Goal: Task Accomplishment & Management: Complete application form

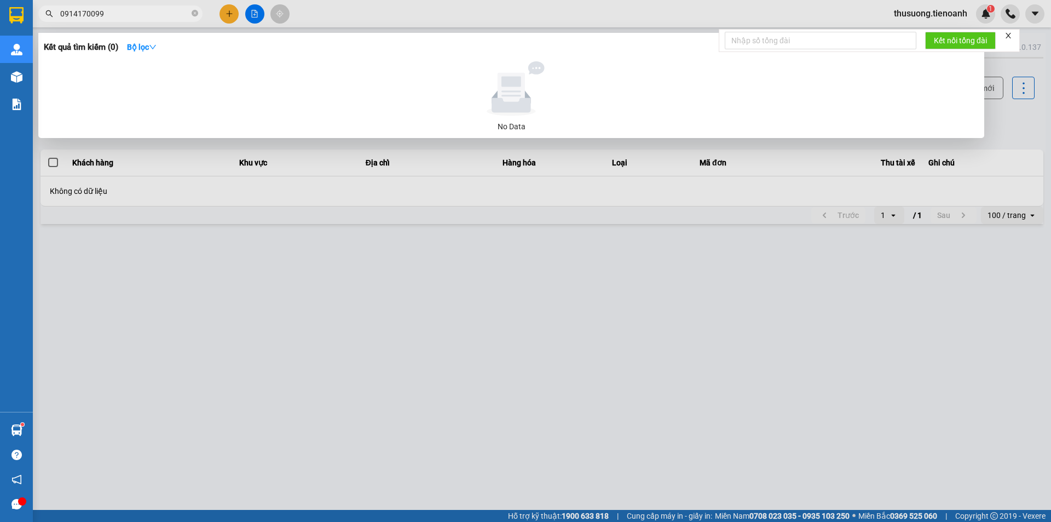
click at [162, 9] on input "0914170099" at bounding box center [124, 14] width 129 height 12
click at [160, 12] on input "0914170099" at bounding box center [124, 14] width 129 height 12
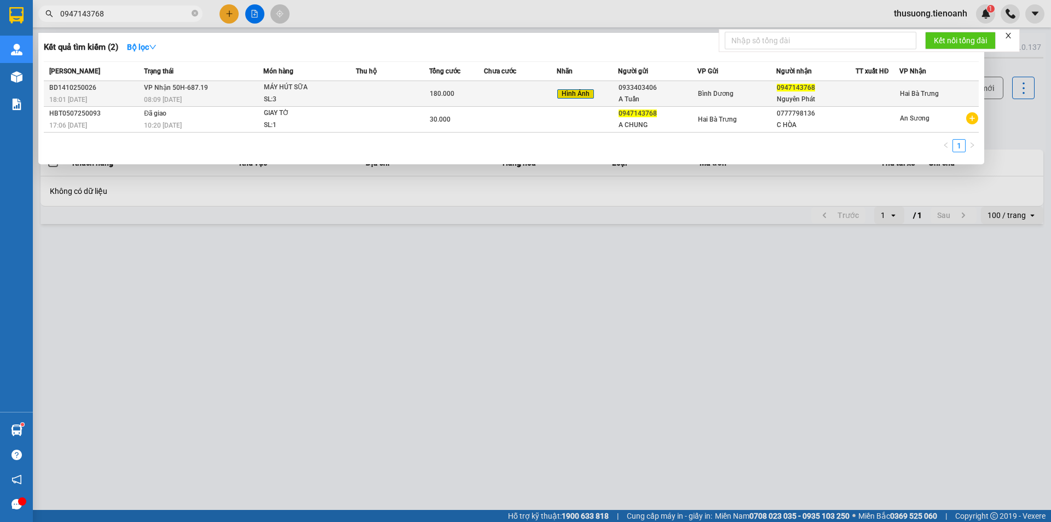
type input "0947143768"
click at [204, 100] on div "08:09 [DATE]" at bounding box center [203, 100] width 119 height 12
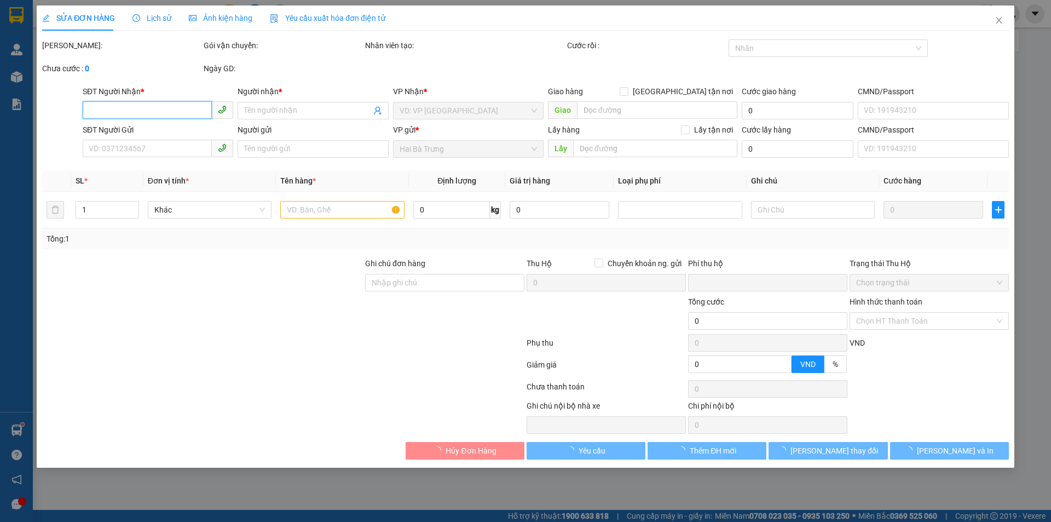
type input "0947143768"
type input "Nguyên Phát"
type input "0933403406"
type input "A Tuấn"
type input "0"
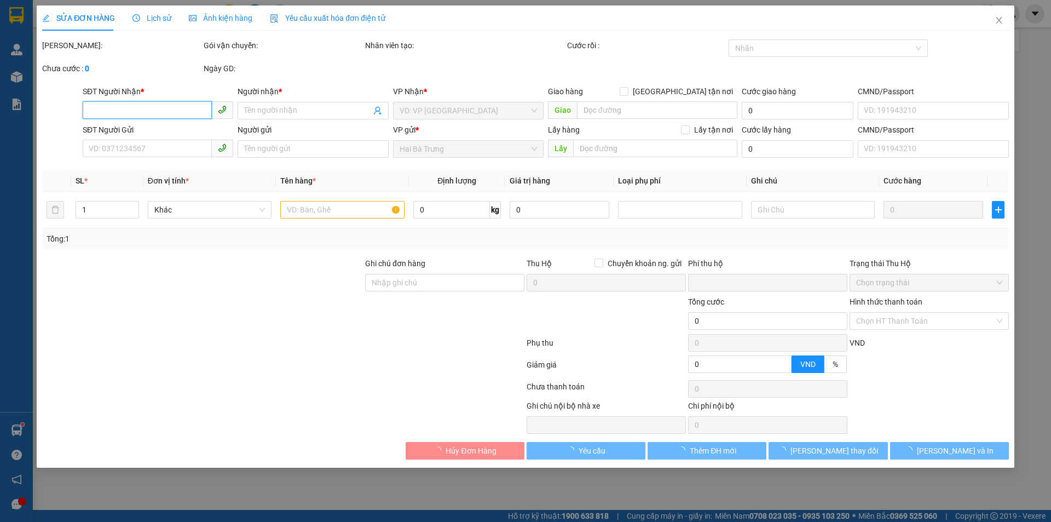
type input "180.000"
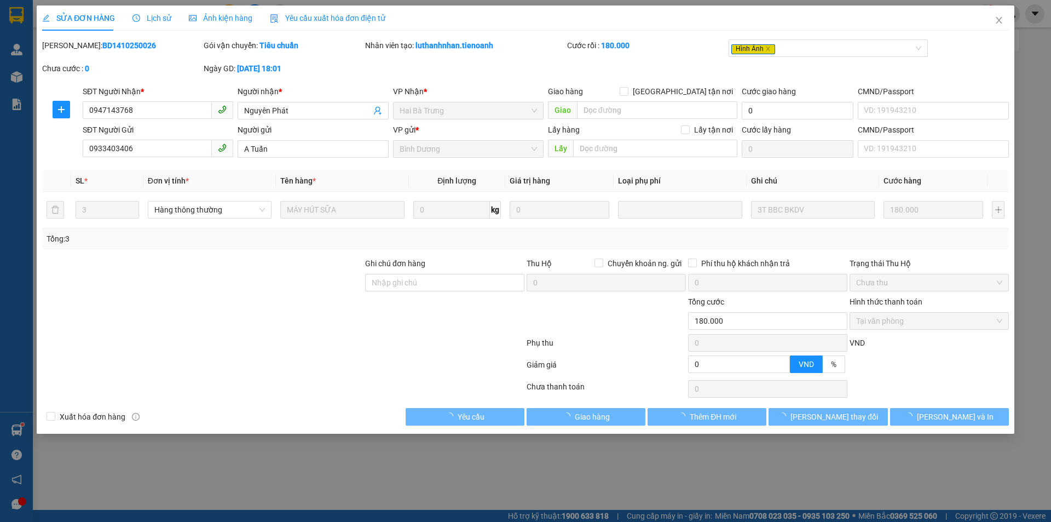
click at [156, 16] on span "Lịch sử" at bounding box center [152, 18] width 39 height 9
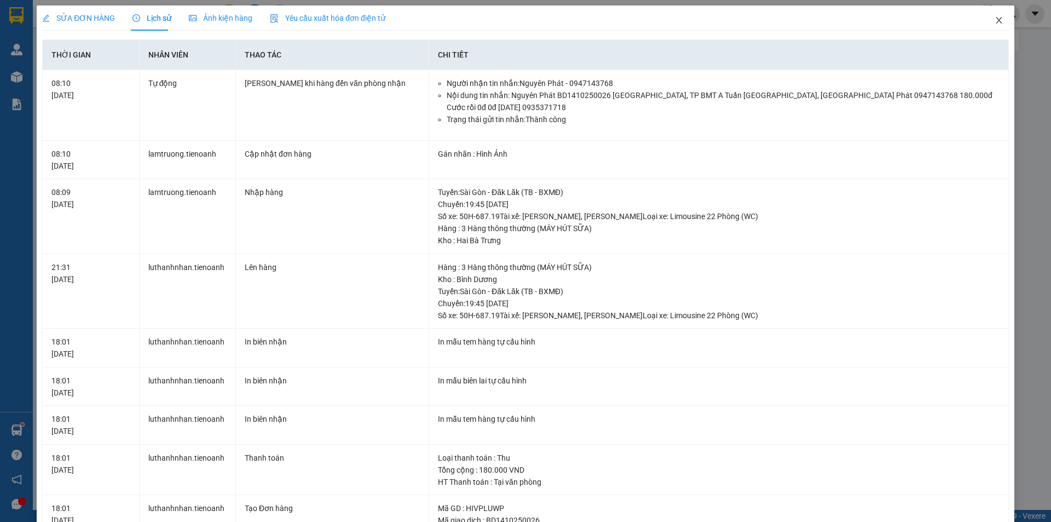
click at [995, 21] on icon "close" at bounding box center [999, 20] width 9 height 9
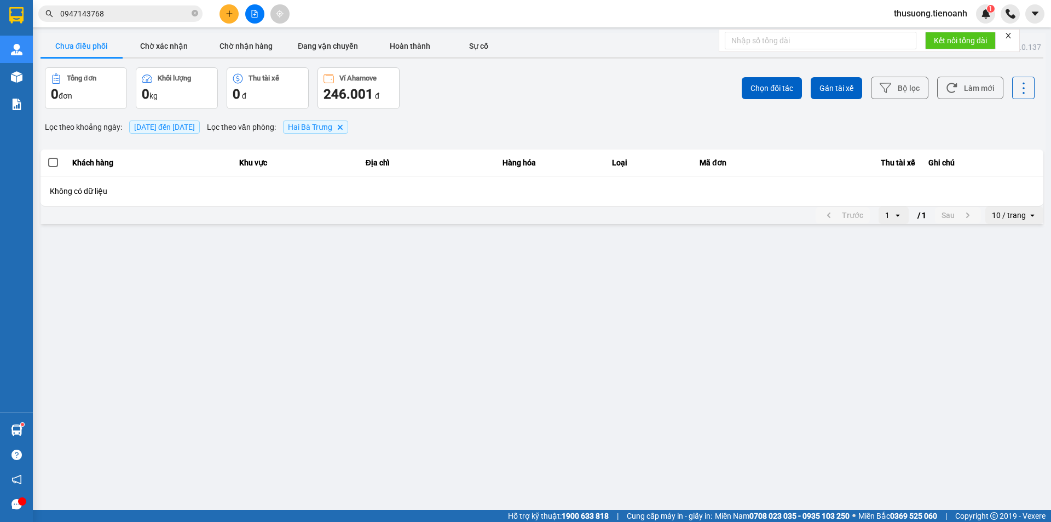
click at [144, 12] on input "0947143768" at bounding box center [124, 14] width 129 height 12
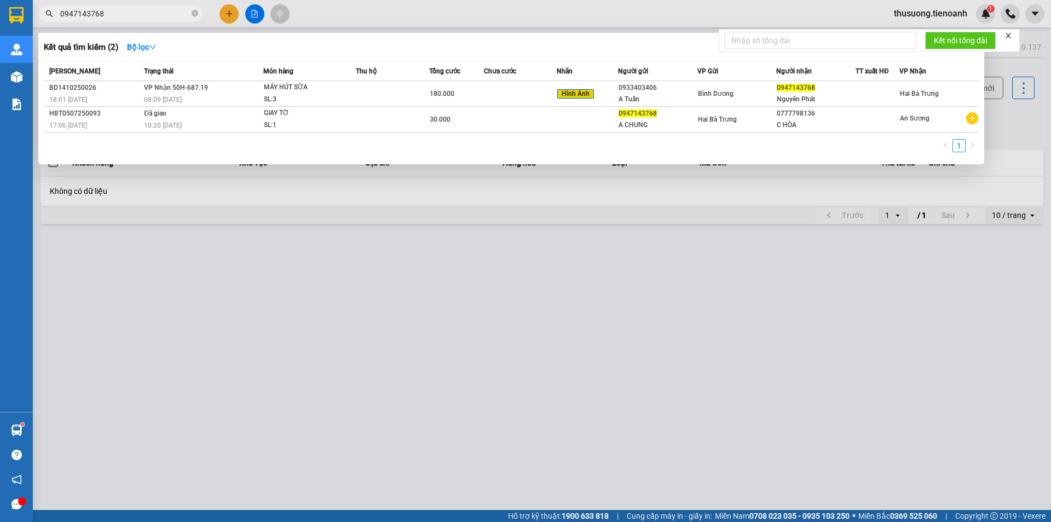
click at [132, 16] on input "0947143768" at bounding box center [124, 14] width 129 height 12
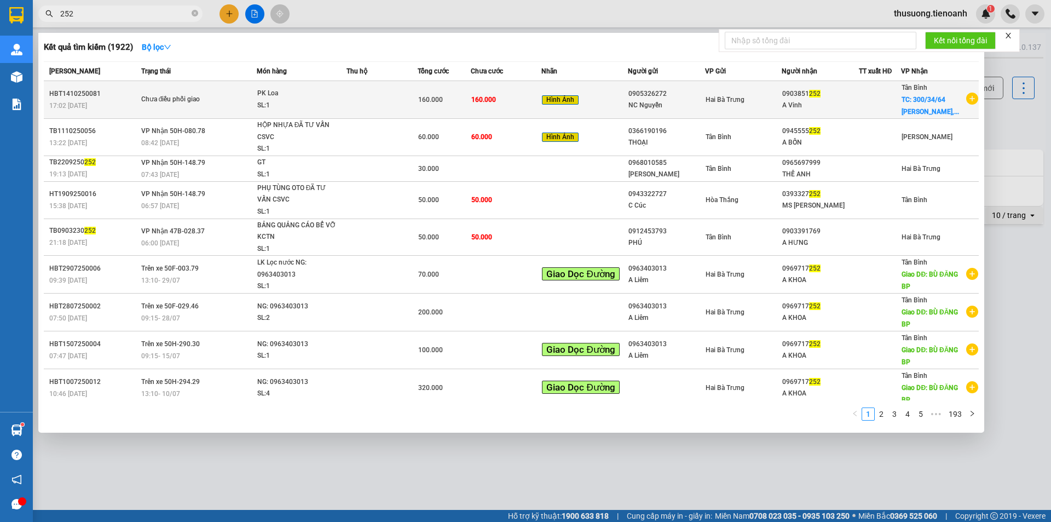
type input "252"
click at [394, 106] on td at bounding box center [382, 100] width 71 height 38
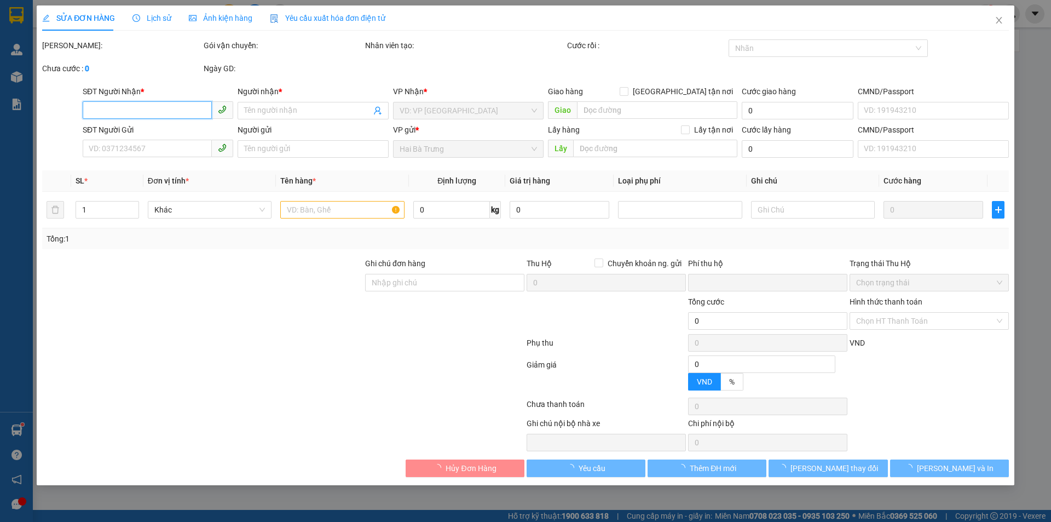
type input "0903851252"
type input "A Vinh"
checkbox input "true"
type input "[STREET_ADDRESS][PERSON_NAME]"
type input "0905326272"
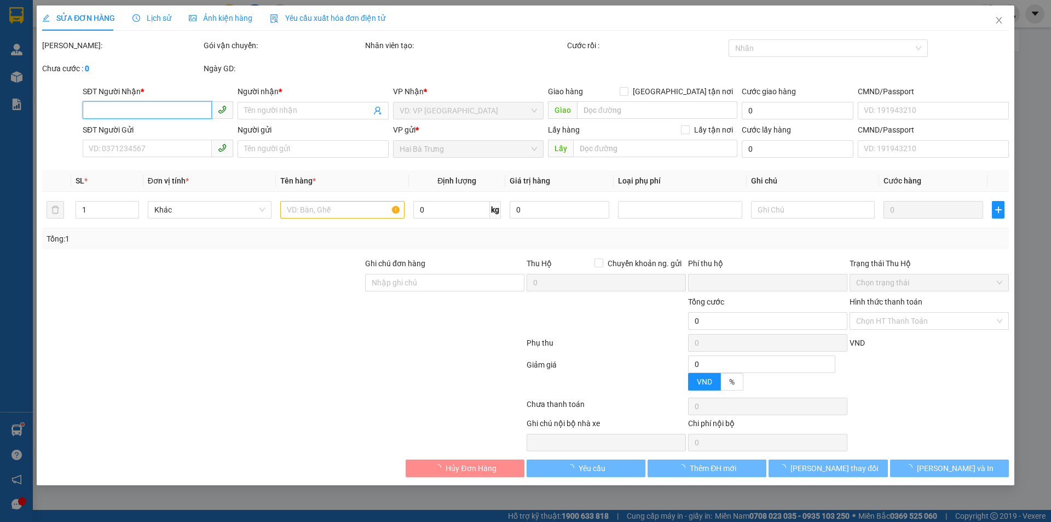
type input "NC Nguyễn"
type input "knm"
type input "0"
type input "160.000"
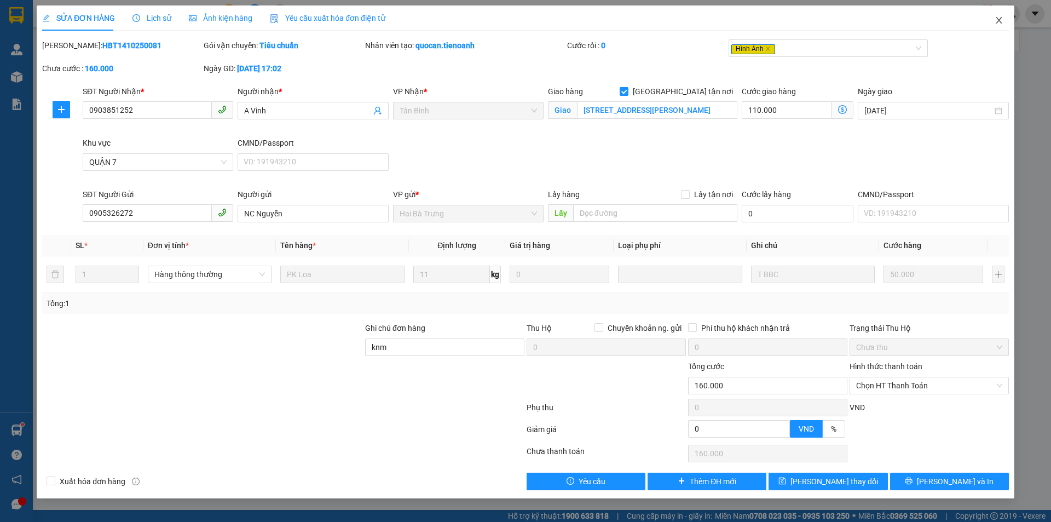
click at [1001, 21] on icon "close" at bounding box center [999, 20] width 9 height 9
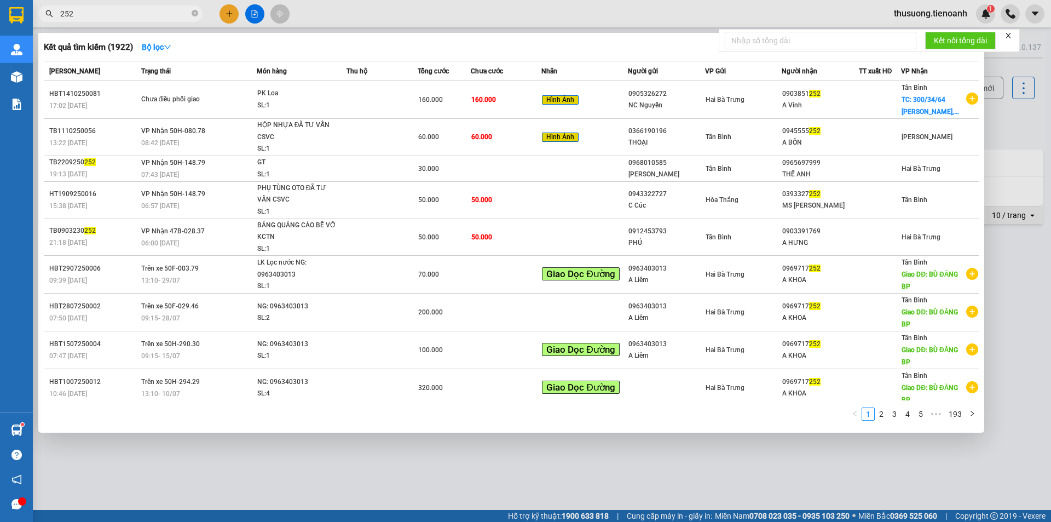
click at [165, 16] on input "252" at bounding box center [124, 14] width 129 height 12
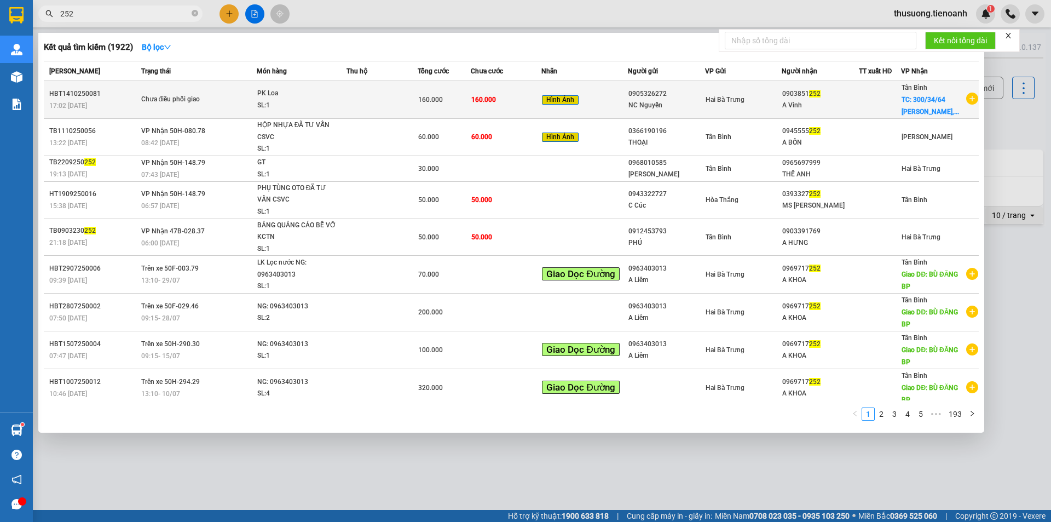
click at [278, 93] on div "PK Loa" at bounding box center [298, 94] width 82 height 12
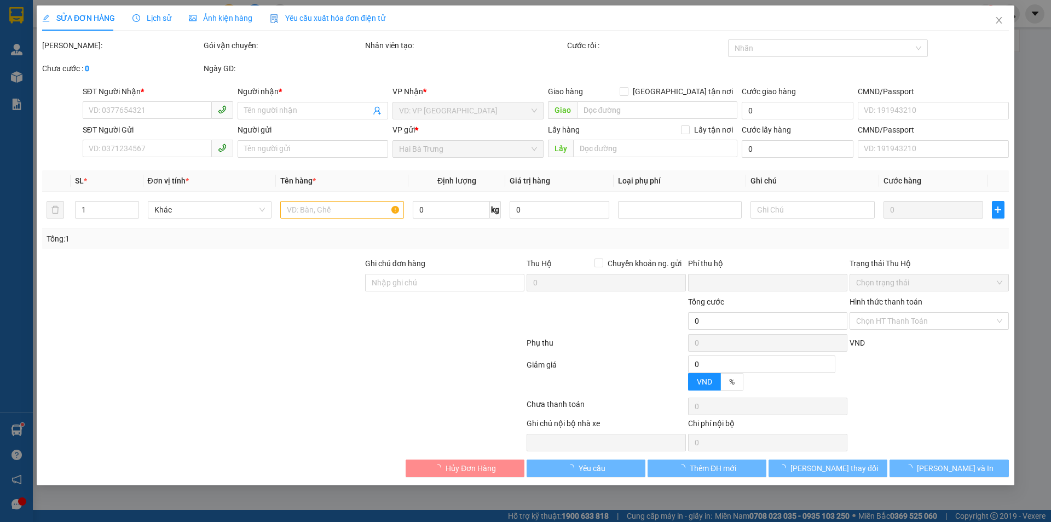
type input "0903851252"
type input "A Vinh"
checkbox input "true"
type input "[STREET_ADDRESS][PERSON_NAME]"
type input "0905326272"
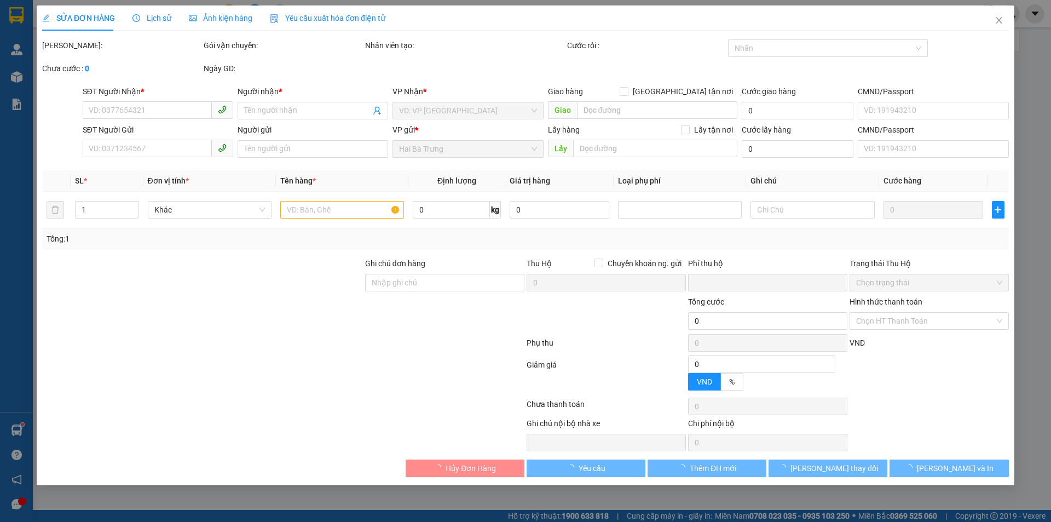
type input "NC Nguyễn"
type input "knm"
type input "0"
type input "160.000"
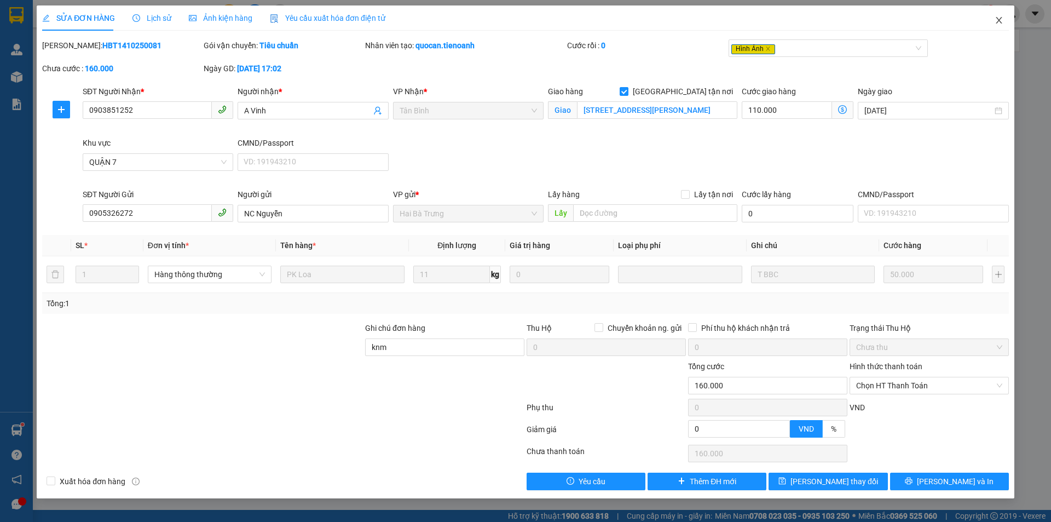
click at [999, 20] on icon "close" at bounding box center [999, 20] width 6 height 7
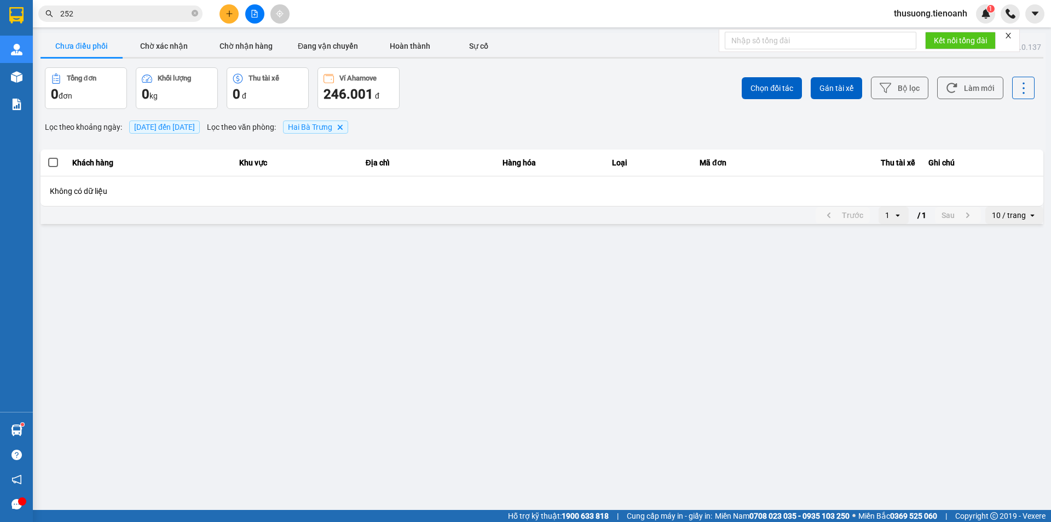
click at [123, 11] on input "252" at bounding box center [124, 14] width 129 height 12
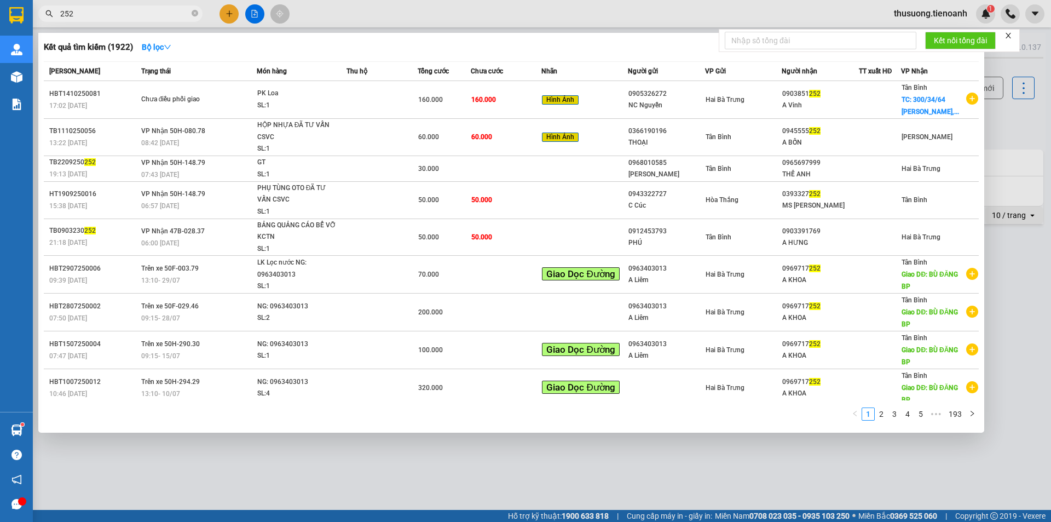
click at [107, 13] on input "252" at bounding box center [124, 14] width 129 height 12
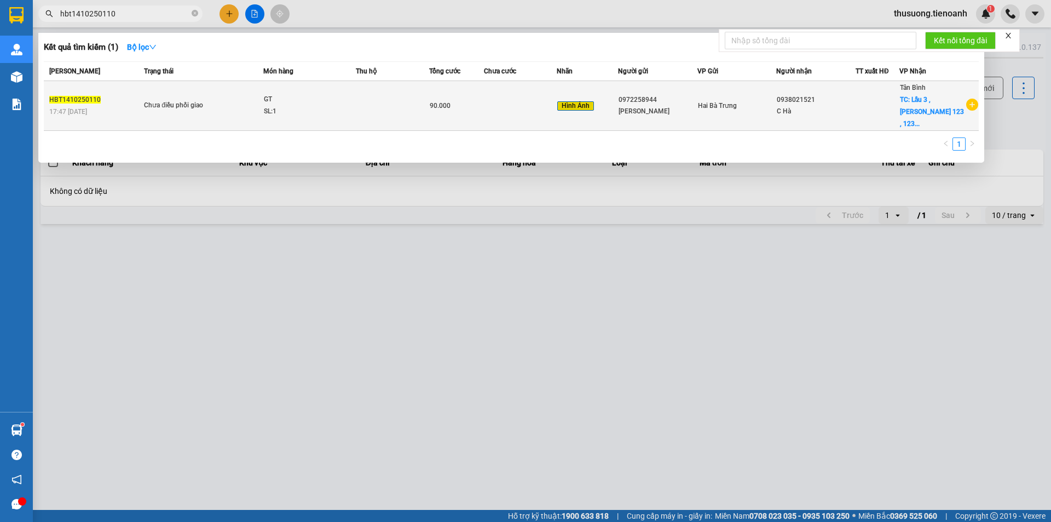
type input "hbt1410250110"
click at [242, 110] on td "Chưa điều phối giao" at bounding box center [202, 106] width 122 height 50
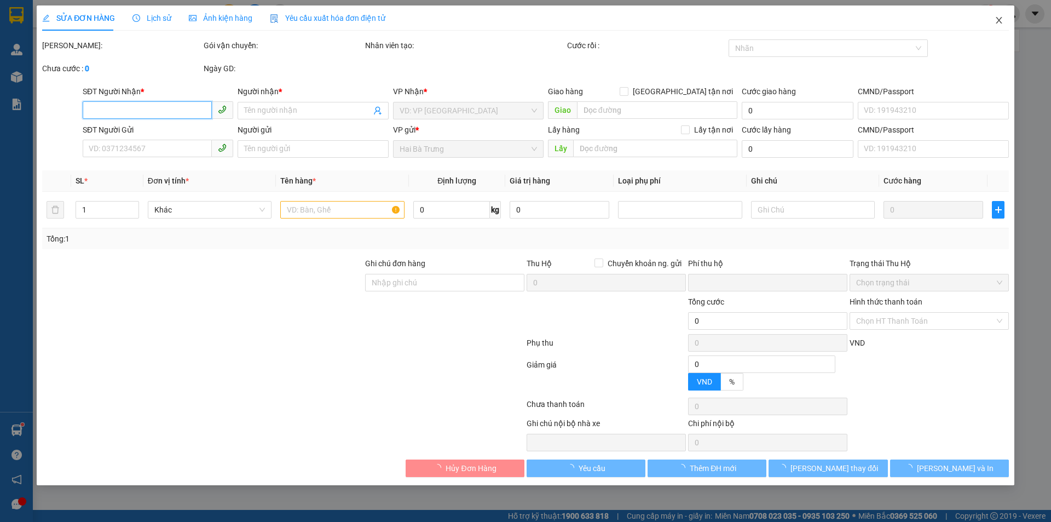
type input "0938021521"
type input "C Hà"
checkbox input "true"
type input "Lầu 3 , [PERSON_NAME] 123 , 123-127 Võ Văn Tần , Võ Thị Sáu , Quận 3"
type input "0972258944"
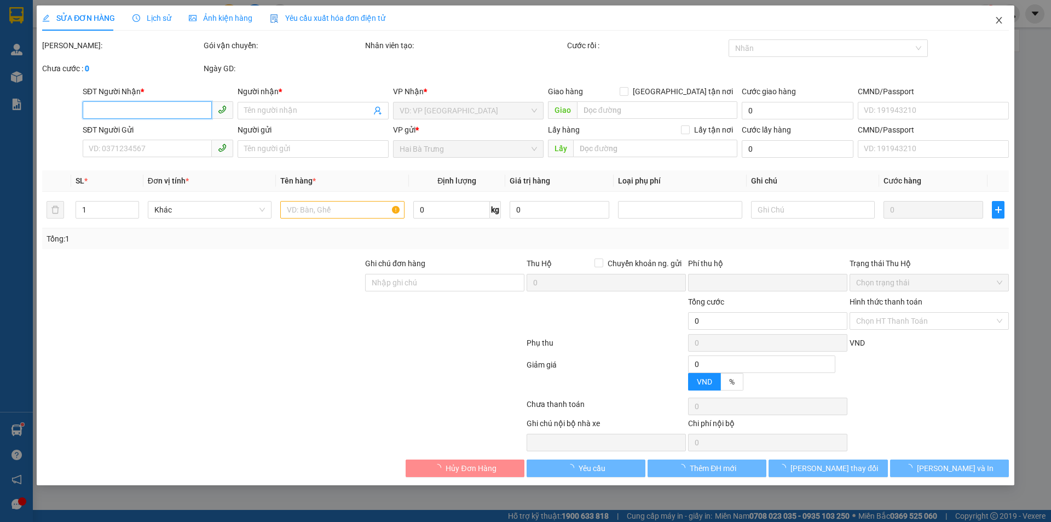
type input "[PERSON_NAME]"
type input "0"
type input "90.000"
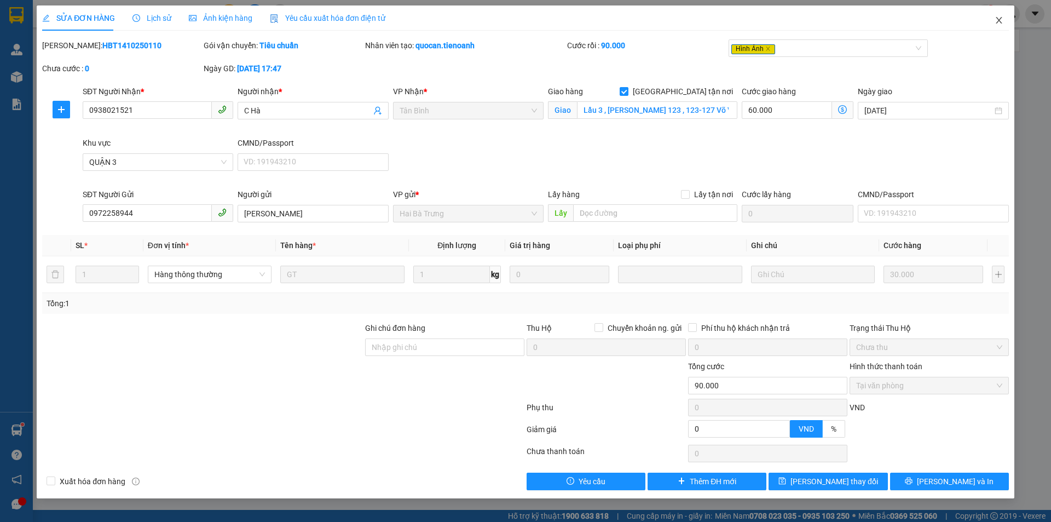
click at [1002, 16] on icon "close" at bounding box center [999, 20] width 9 height 9
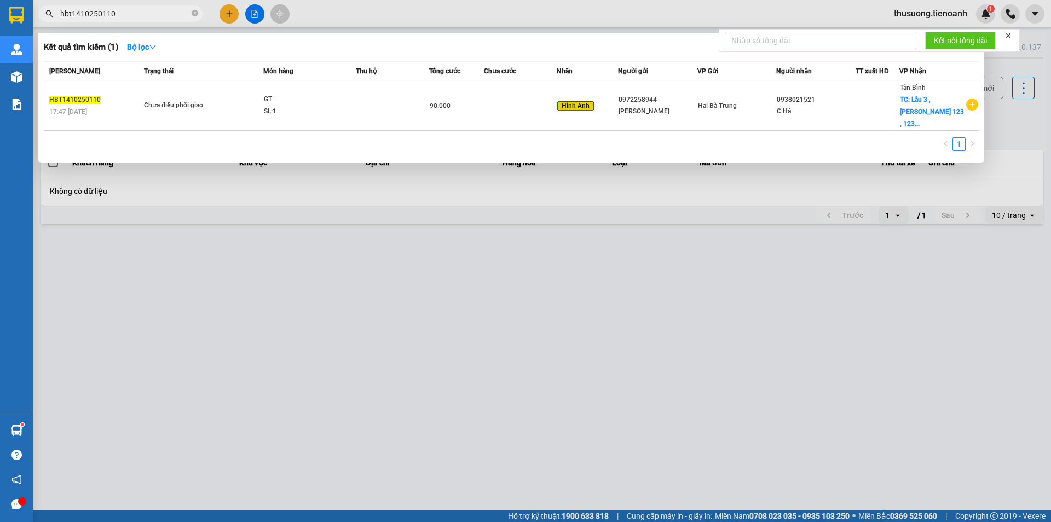
click at [140, 12] on input "hbt1410250110" at bounding box center [124, 14] width 129 height 12
click at [125, 14] on input "hbt1410250110" at bounding box center [124, 14] width 129 height 12
paste input "HBT1310250009"
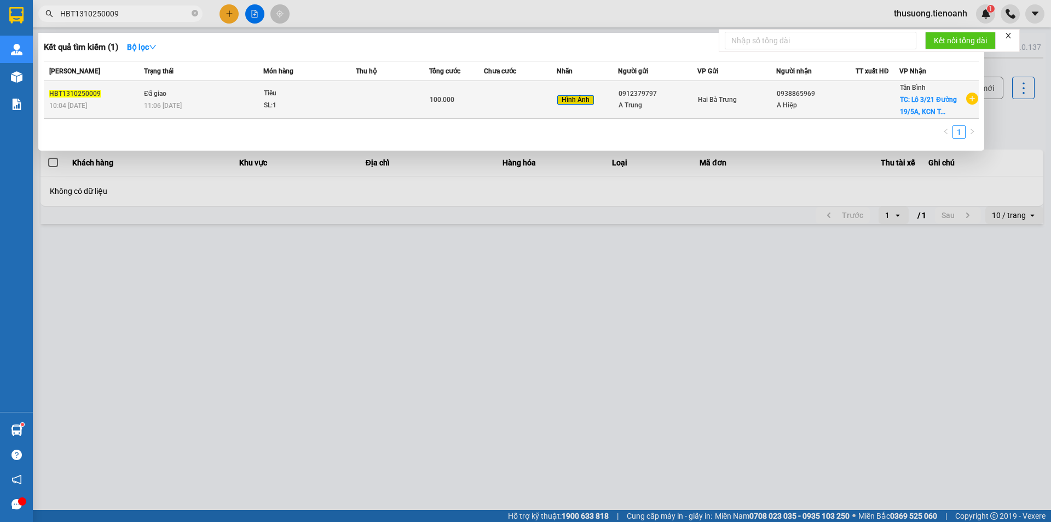
type input "HBT1310250009"
click at [204, 97] on td "Đã giao 11:06 [DATE]" at bounding box center [202, 100] width 122 height 38
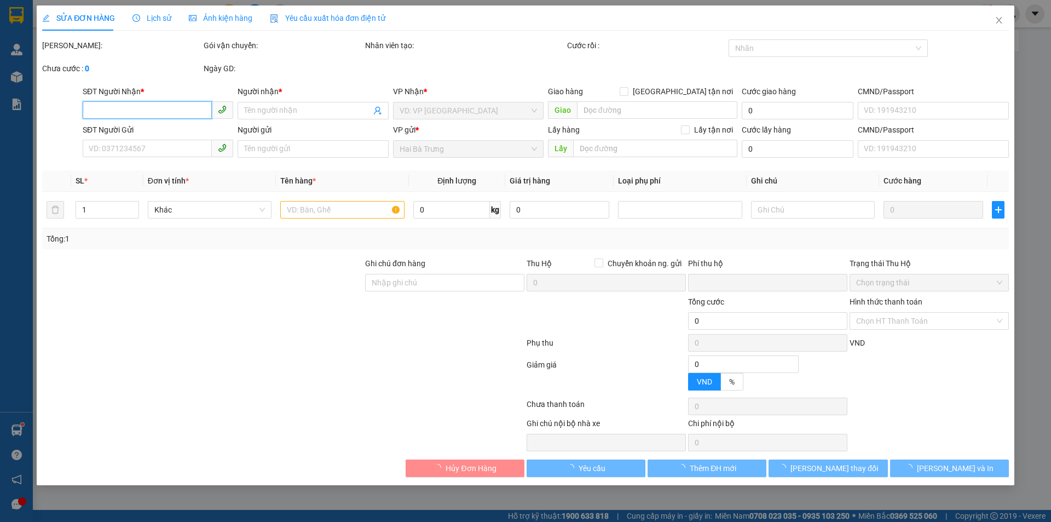
type input "0938865969"
type input "A Hiệp"
checkbox input "true"
type input "Lô 3/21 Đường 19/5A, [GEOGRAPHIC_DATA], P, [GEOGRAPHIC_DATA], [GEOGRAPHIC_DATA]…"
type input "60.000"
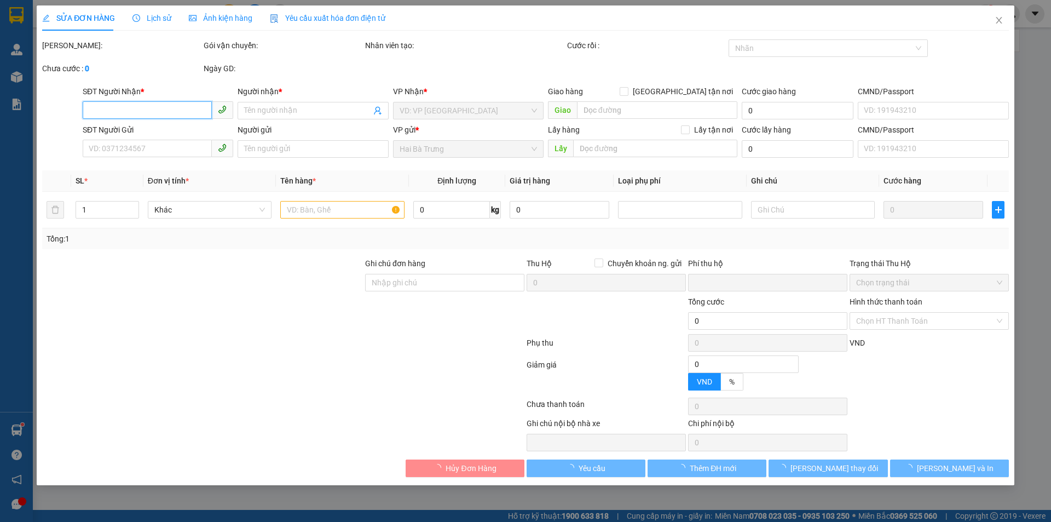
type input "250605504"
type input "0912379797"
type input "A Trung"
type input "240528727"
type input "mã hóa đơn: 1PH8CMJ4X6QD"
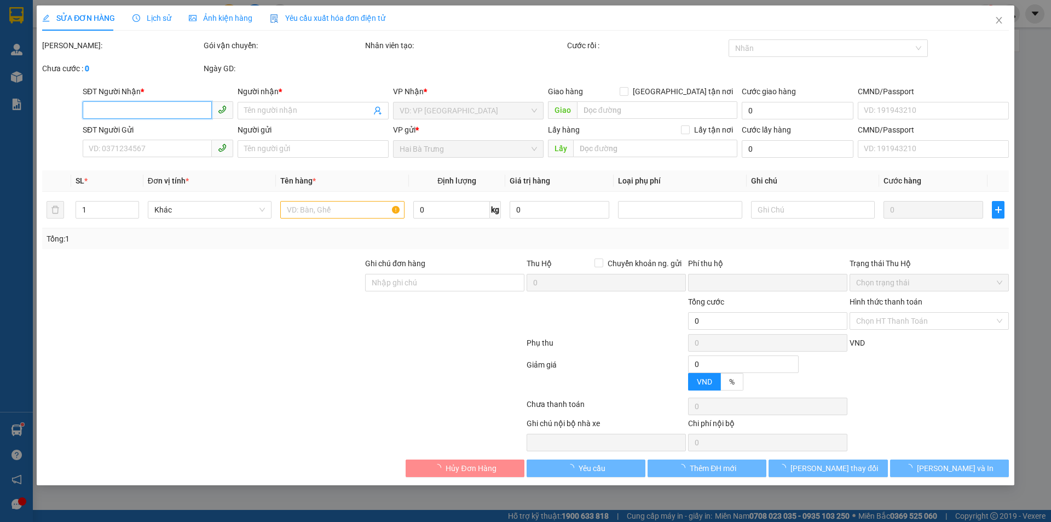
type input "0"
type input "100.000"
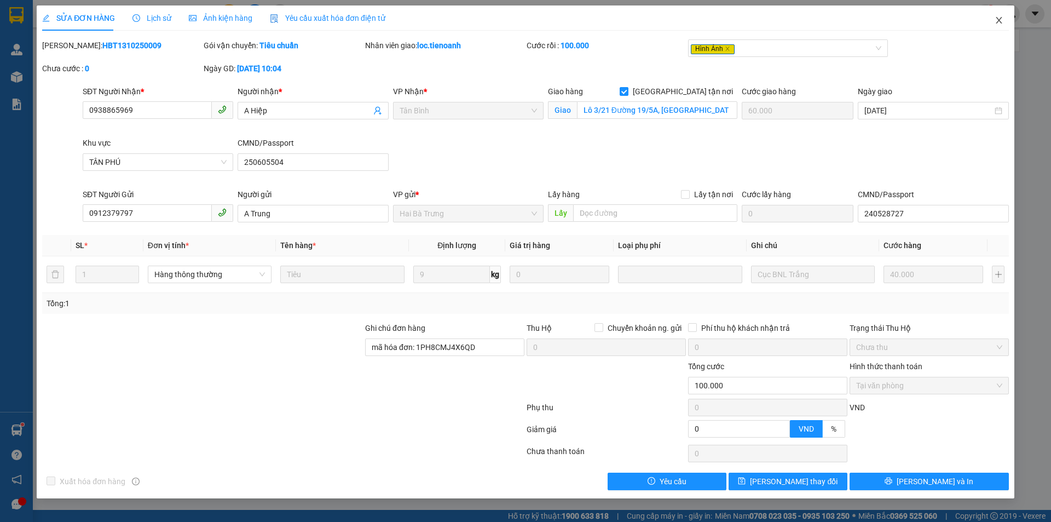
click at [1002, 22] on icon "close" at bounding box center [999, 20] width 9 height 9
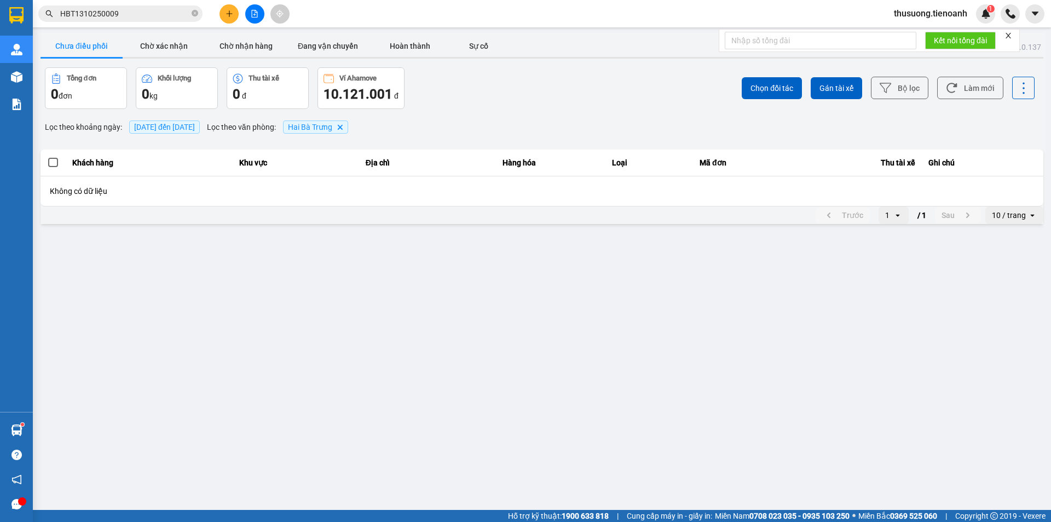
click at [147, 12] on input "HBT1310250009" at bounding box center [124, 14] width 129 height 12
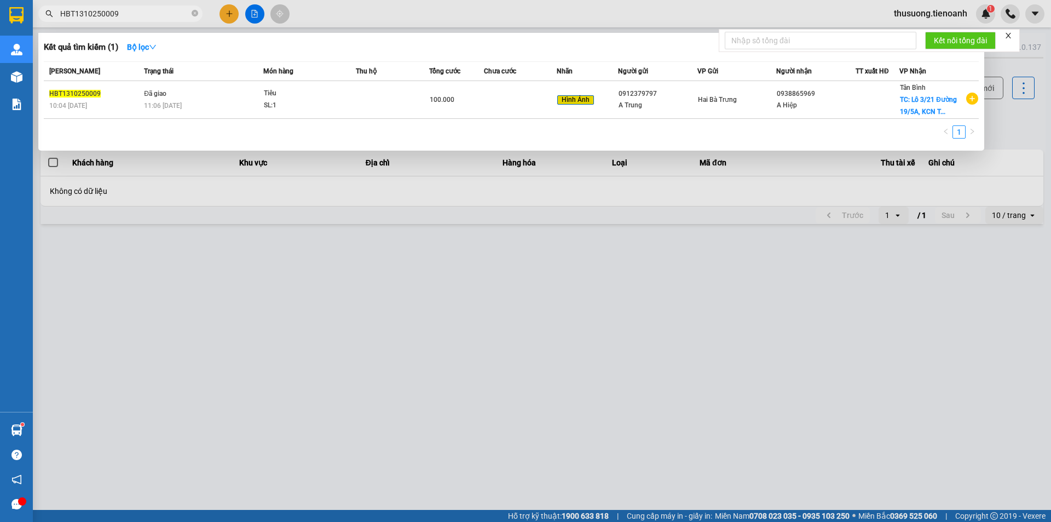
click at [147, 12] on input "HBT1310250009" at bounding box center [124, 14] width 129 height 12
